Goal: Information Seeking & Learning: Learn about a topic

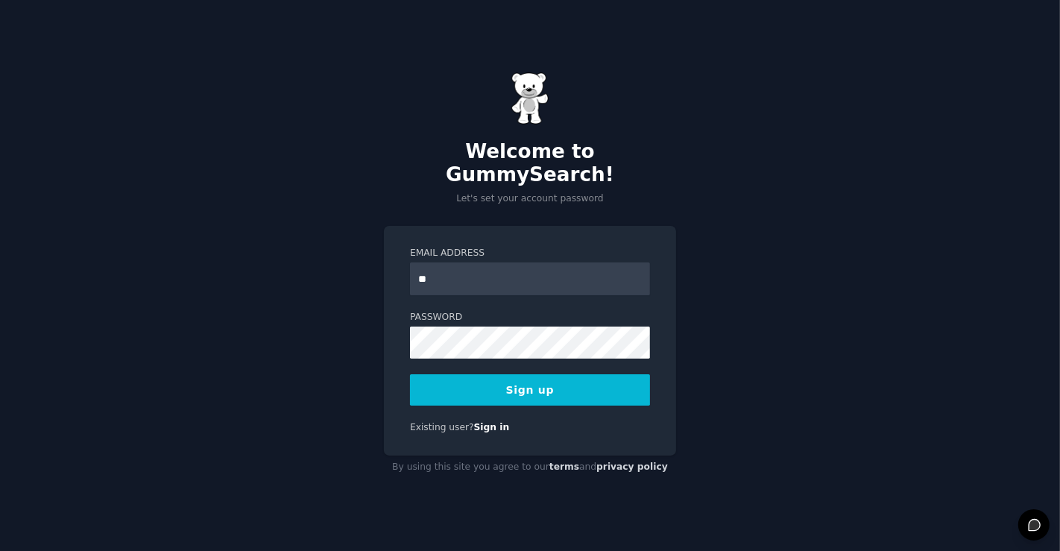
type input "*"
type input "**********"
click at [559, 389] on button "Sign up" at bounding box center [530, 389] width 240 height 31
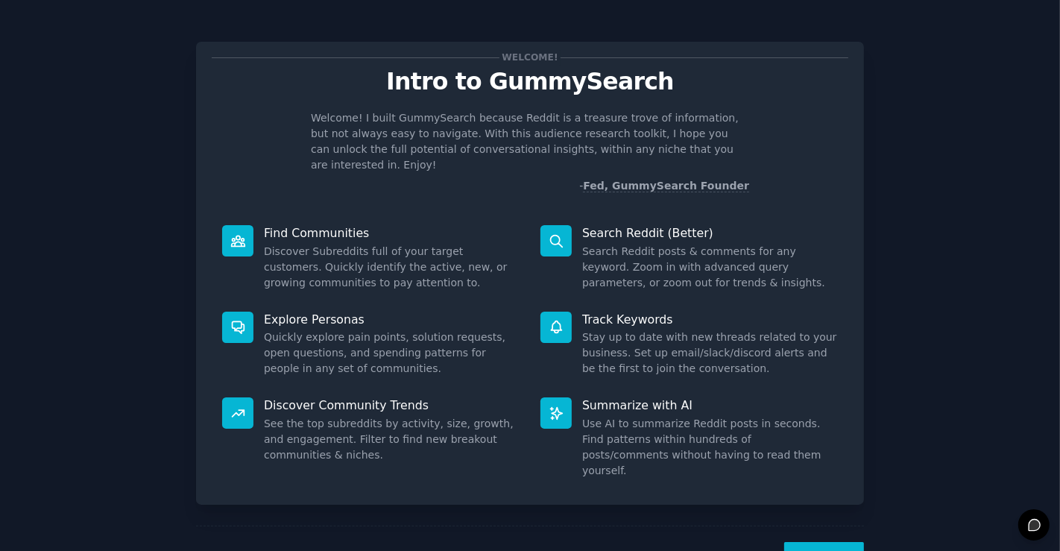
click at [821, 542] on button "Next" at bounding box center [824, 560] width 80 height 37
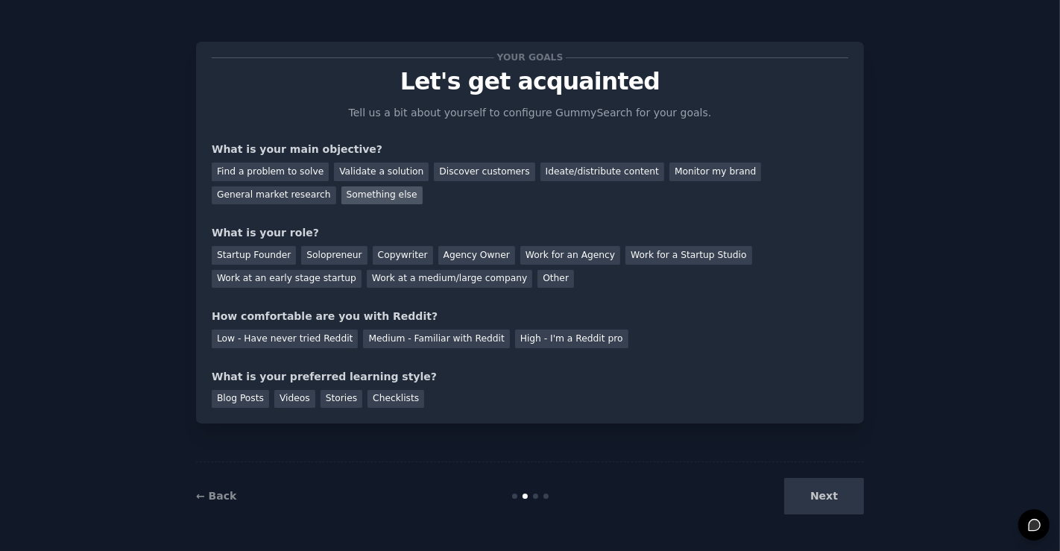
click at [341, 195] on div "Something else" at bounding box center [381, 195] width 81 height 19
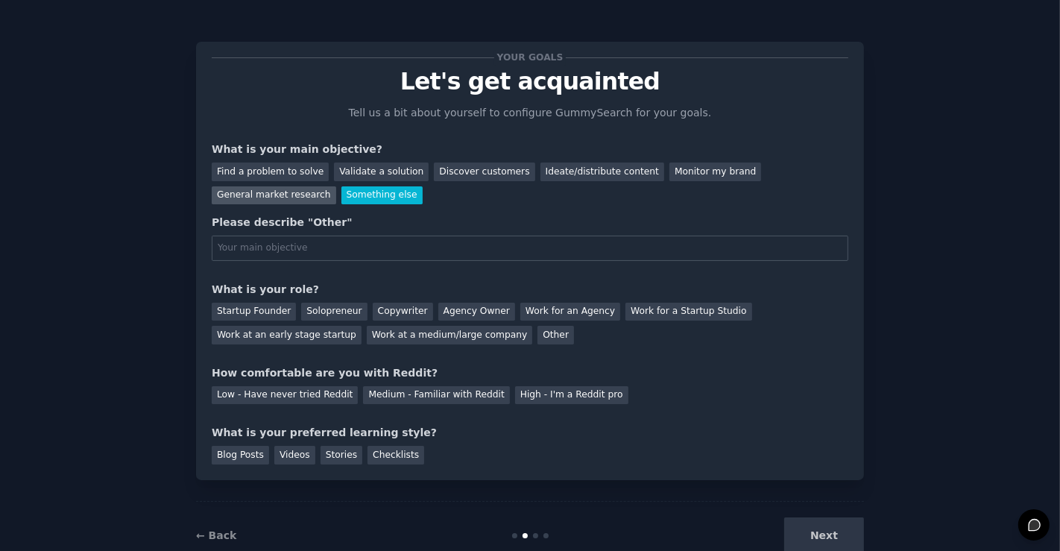
click at [336, 186] on div "General market research" at bounding box center [274, 195] width 124 height 19
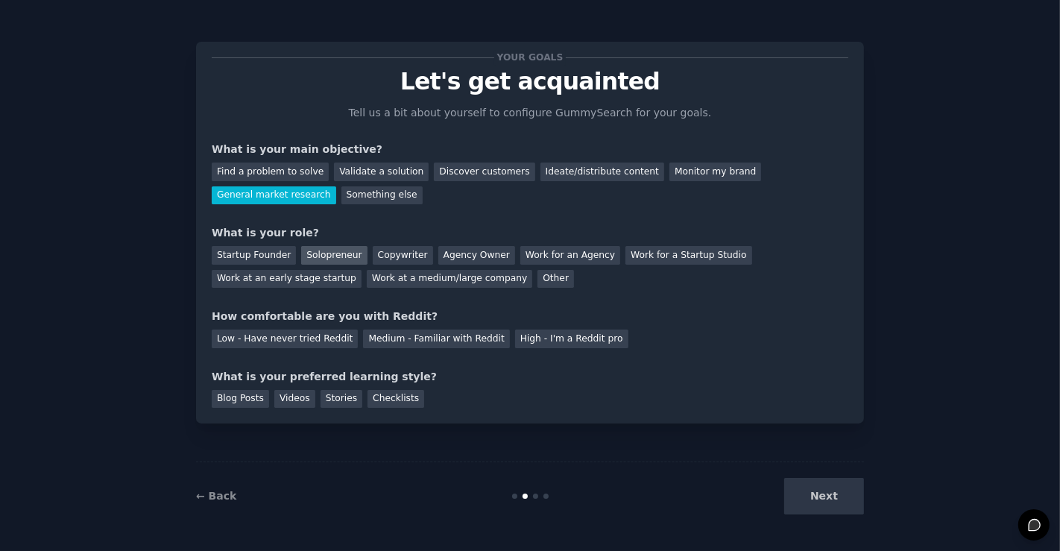
click at [326, 250] on div "Solopreneur" at bounding box center [334, 255] width 66 height 19
click at [522, 339] on div "High - I'm a Reddit pro" at bounding box center [571, 338] width 113 height 19
click at [326, 399] on div "Stories" at bounding box center [342, 399] width 42 height 19
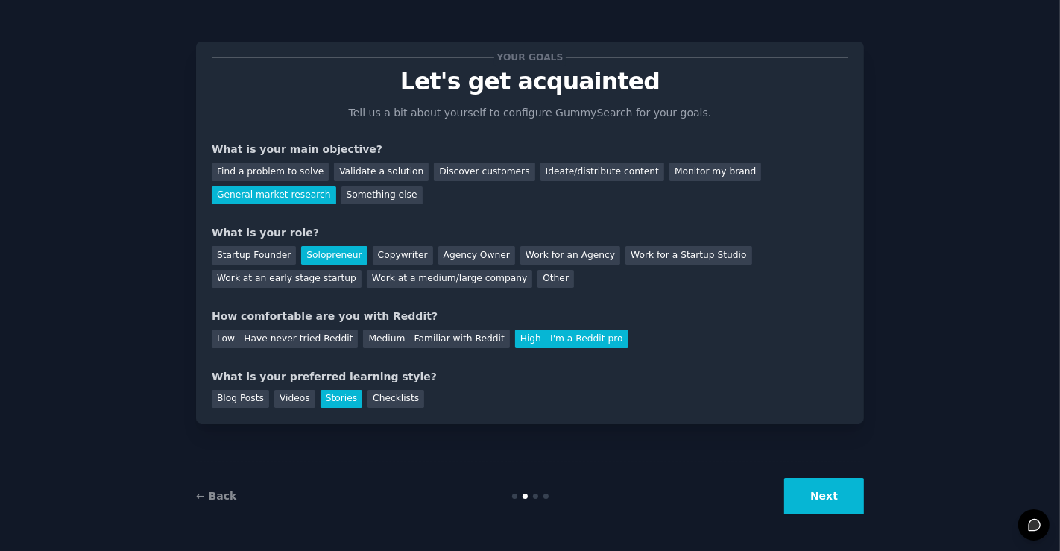
click at [847, 475] on div "← Back Next" at bounding box center [530, 495] width 668 height 69
click at [812, 499] on button "Next" at bounding box center [824, 496] width 80 height 37
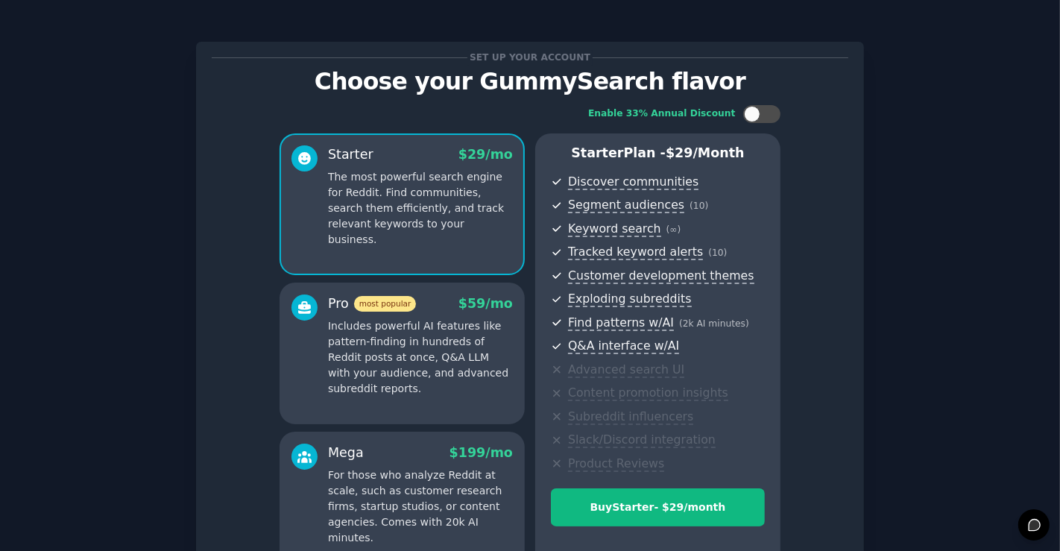
scroll to position [162, 0]
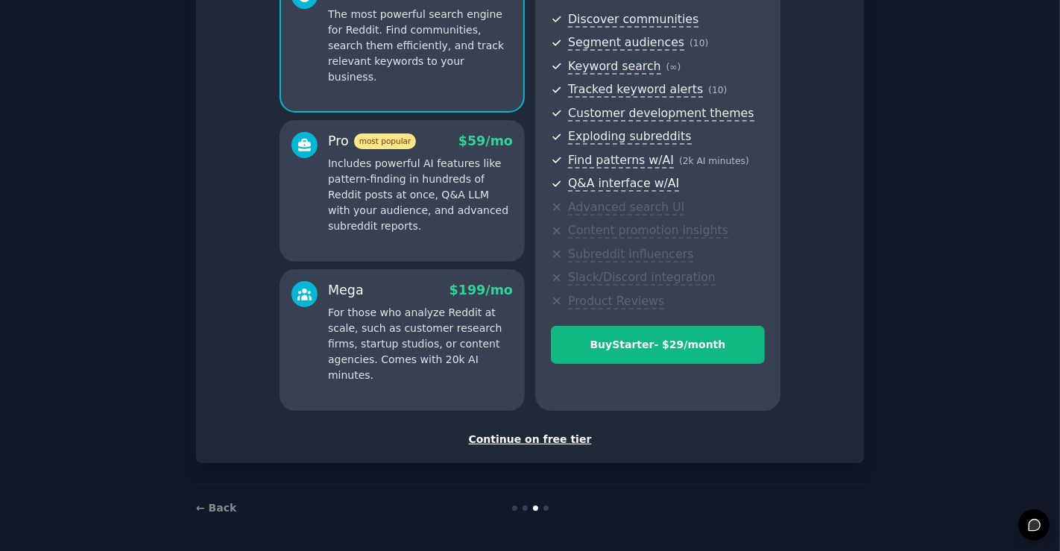
click at [552, 440] on div "Continue on free tier" at bounding box center [530, 440] width 637 height 16
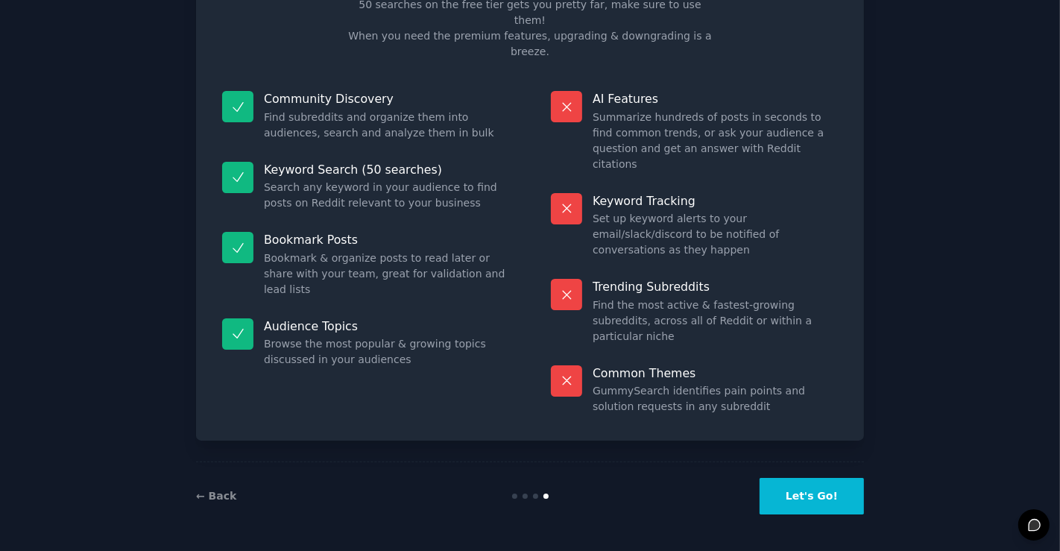
scroll to position [29, 0]
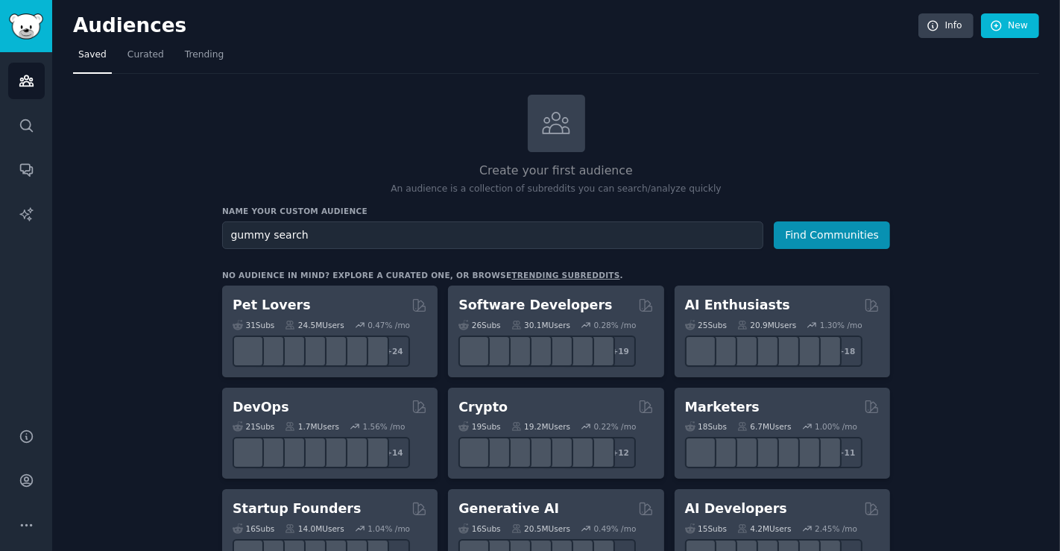
type input "gummy search"
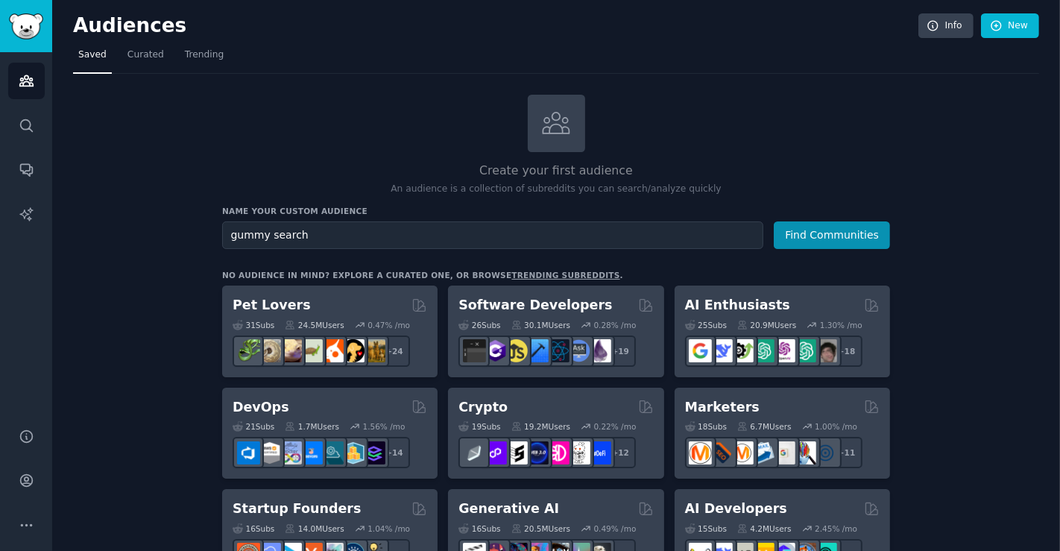
click at [774, 221] on button "Find Communities" at bounding box center [832, 235] width 116 height 28
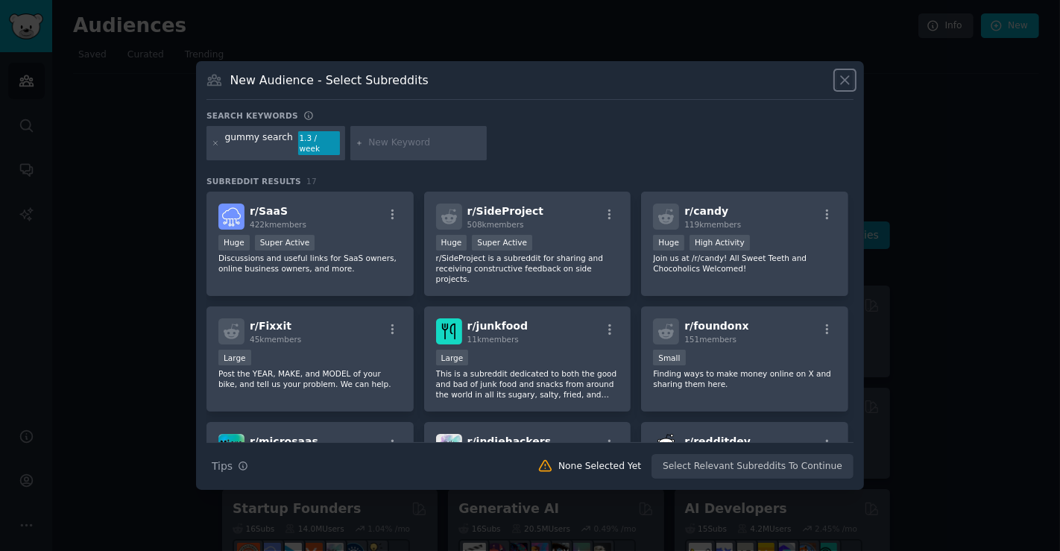
click at [837, 82] on icon at bounding box center [845, 80] width 16 height 16
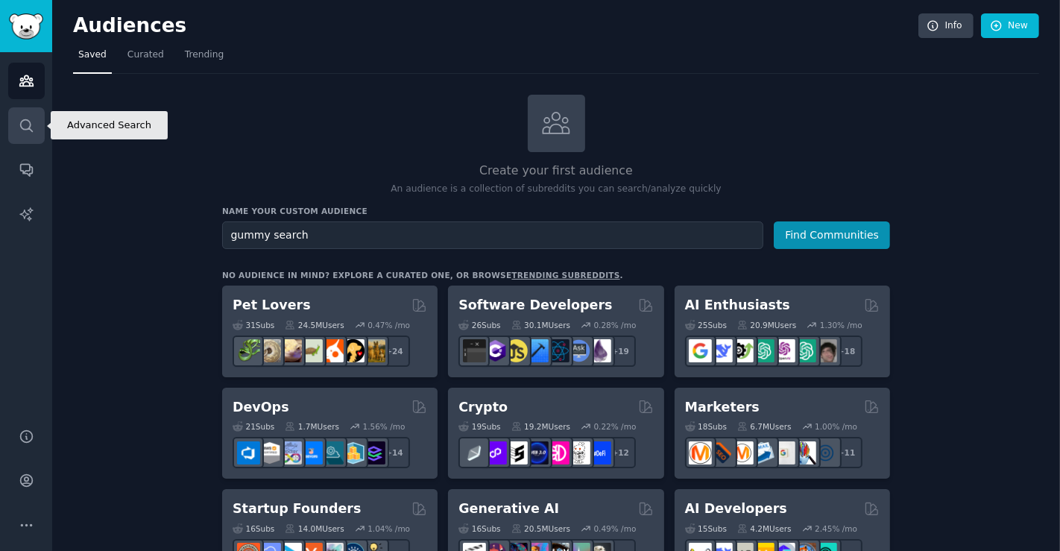
click at [16, 111] on link "Search" at bounding box center [26, 125] width 37 height 37
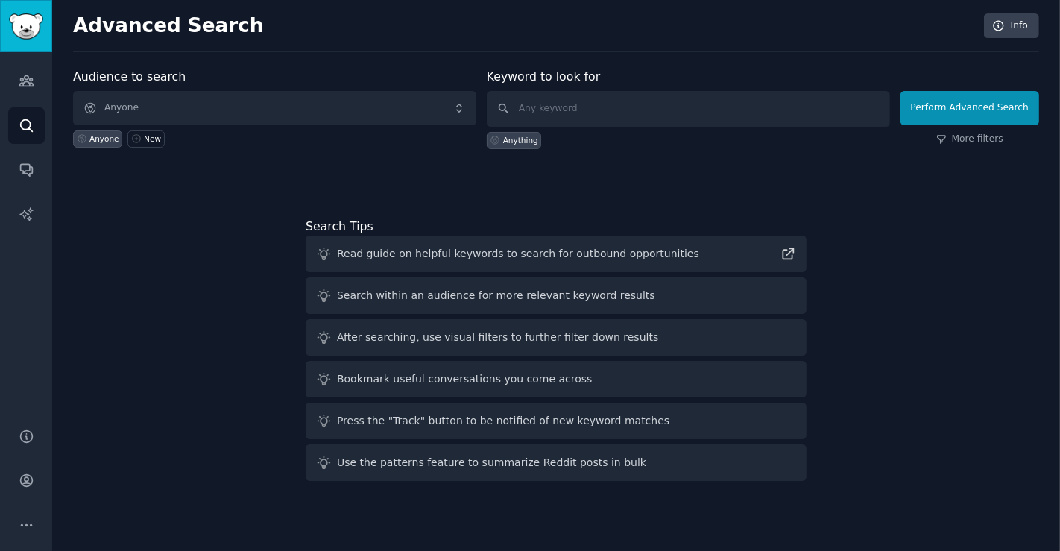
click at [23, 23] on img "Sidebar" at bounding box center [26, 26] width 34 height 26
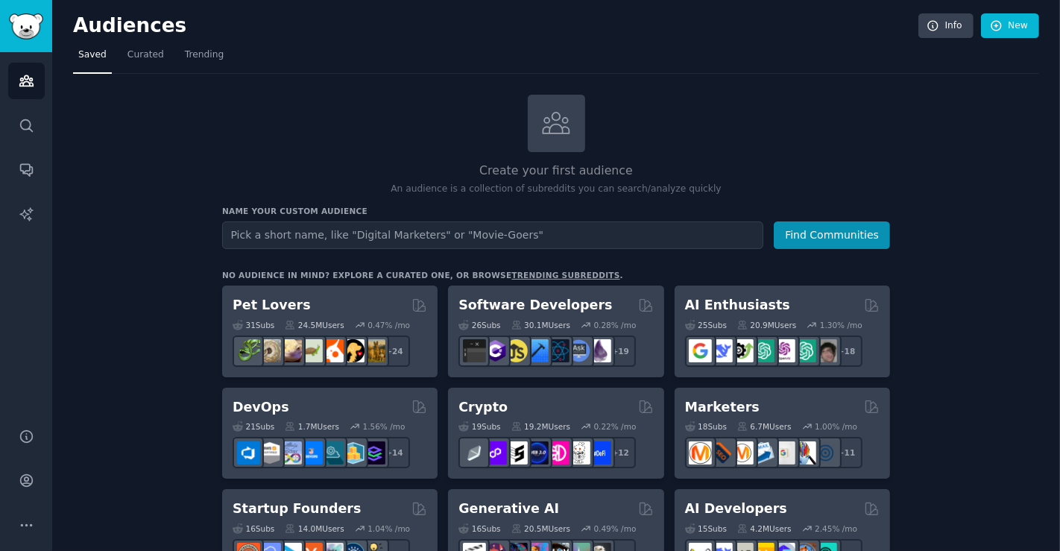
click at [405, 233] on input "text" at bounding box center [492, 235] width 541 height 28
type input "cola"
click at [774, 221] on button "Find Communities" at bounding box center [832, 235] width 116 height 28
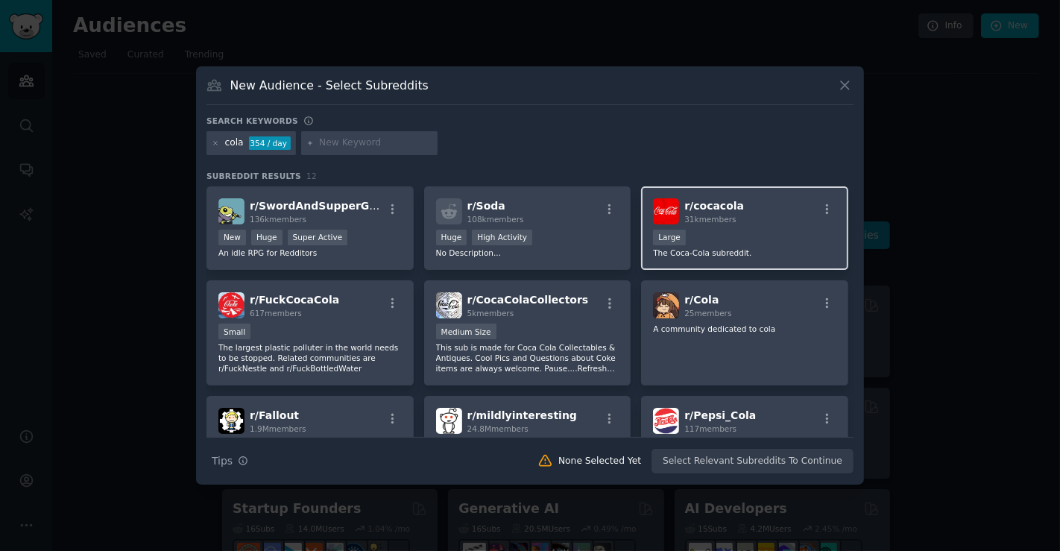
click at [708, 215] on span "31k members" at bounding box center [709, 219] width 51 height 9
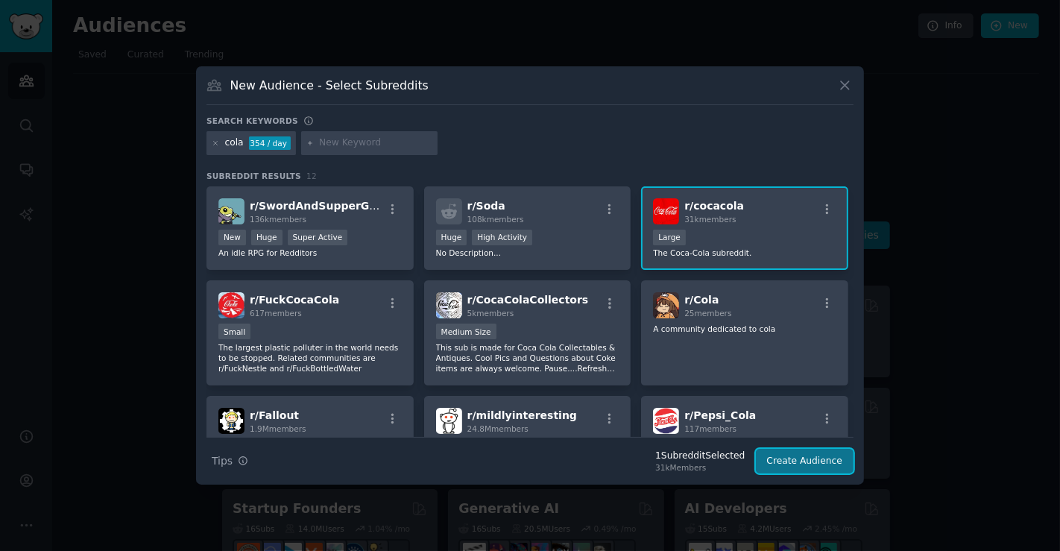
click at [805, 461] on button "Create Audience" at bounding box center [805, 461] width 98 height 25
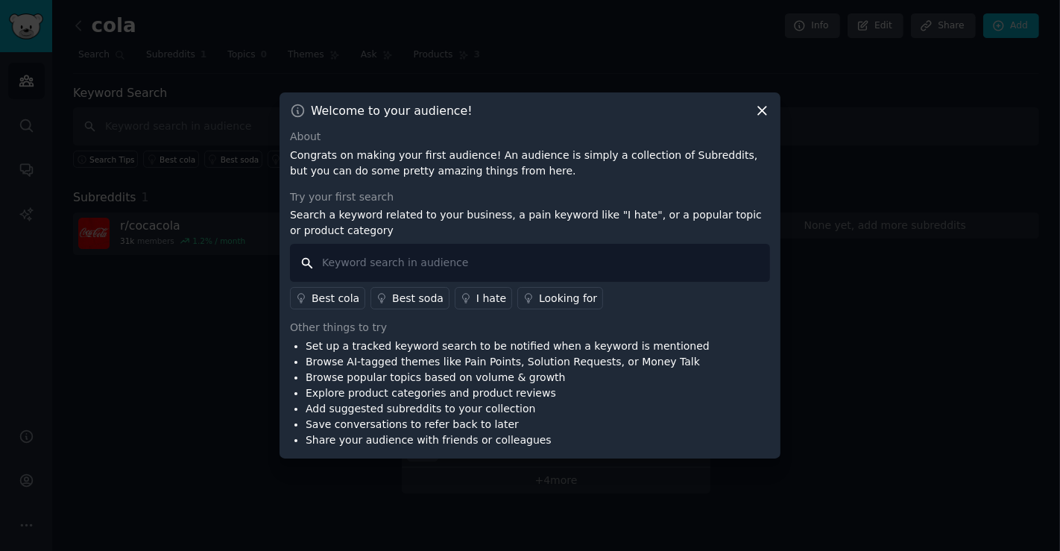
click at [644, 261] on input "text" at bounding box center [530, 263] width 480 height 38
type input "i hate"
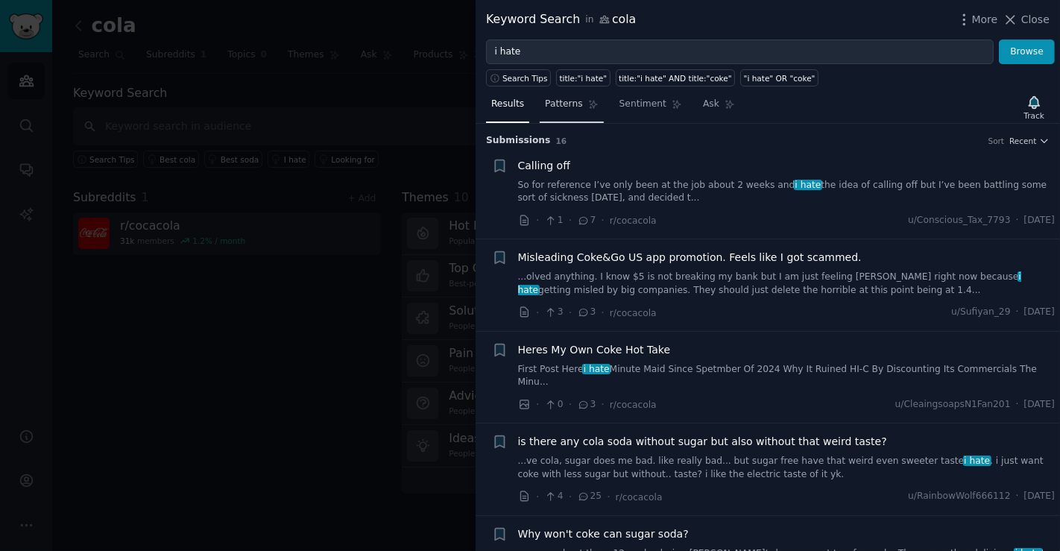
click at [565, 100] on span "Patterns" at bounding box center [563, 104] width 37 height 13
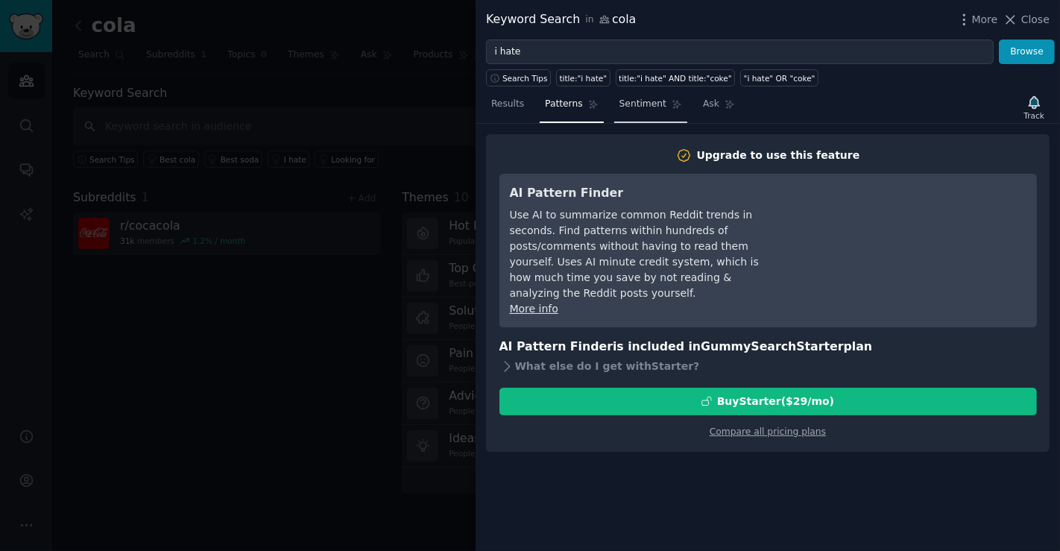
click at [619, 100] on span "Sentiment" at bounding box center [642, 104] width 47 height 13
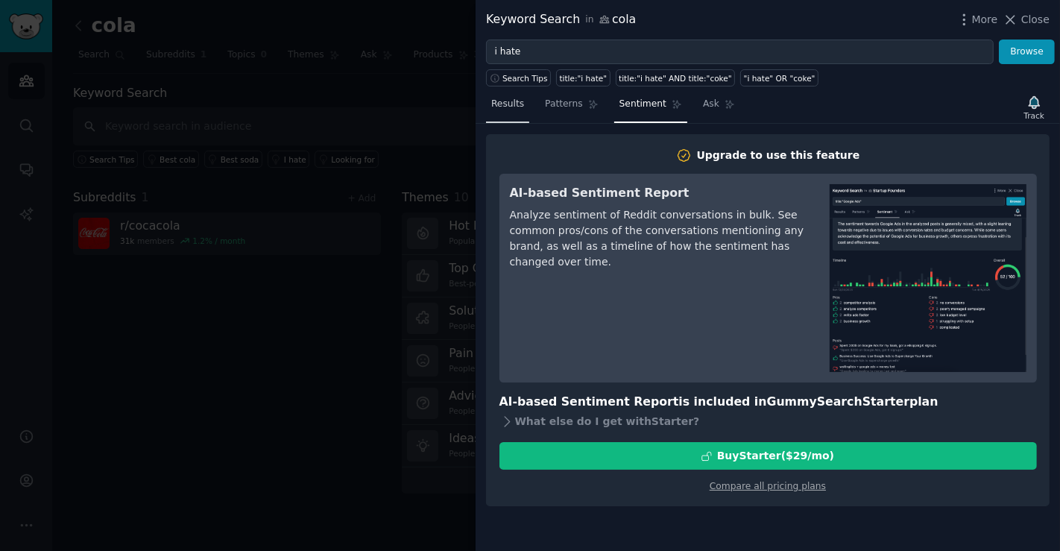
click at [498, 98] on span "Results" at bounding box center [507, 104] width 33 height 13
